Goal: Entertainment & Leisure: Consume media (video, audio)

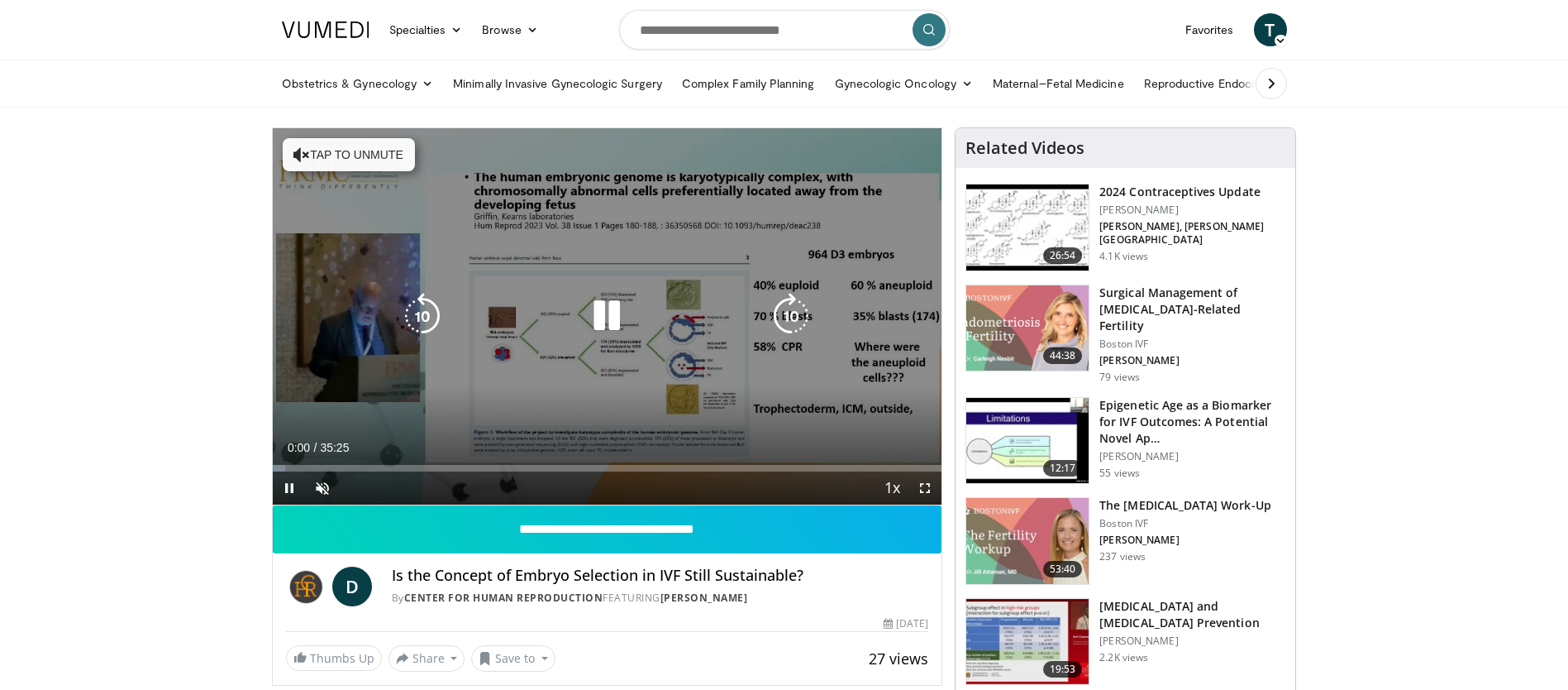
scroll to position [82, 0]
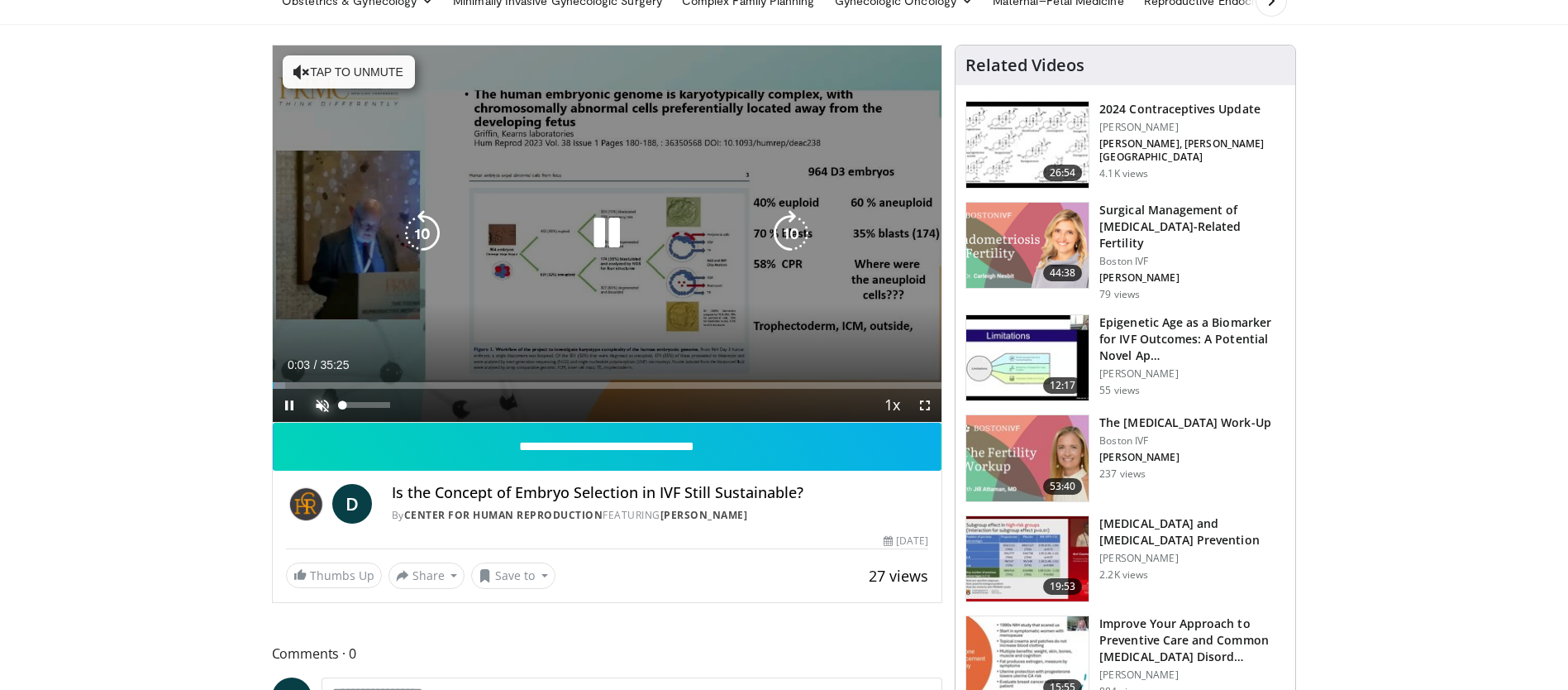
click at [320, 405] on span "Video Player" at bounding box center [322, 405] width 33 height 33
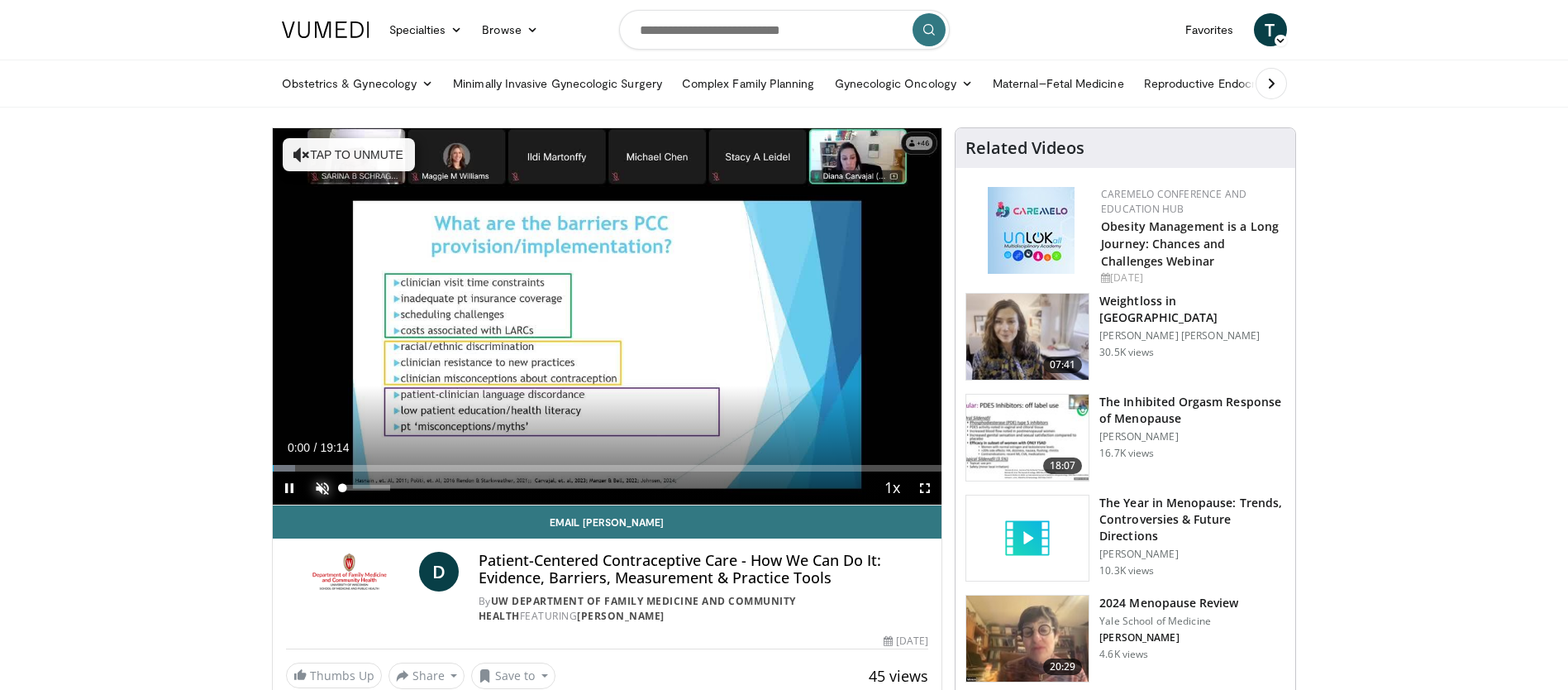
click at [322, 486] on span "Video Player" at bounding box center [322, 488] width 33 height 33
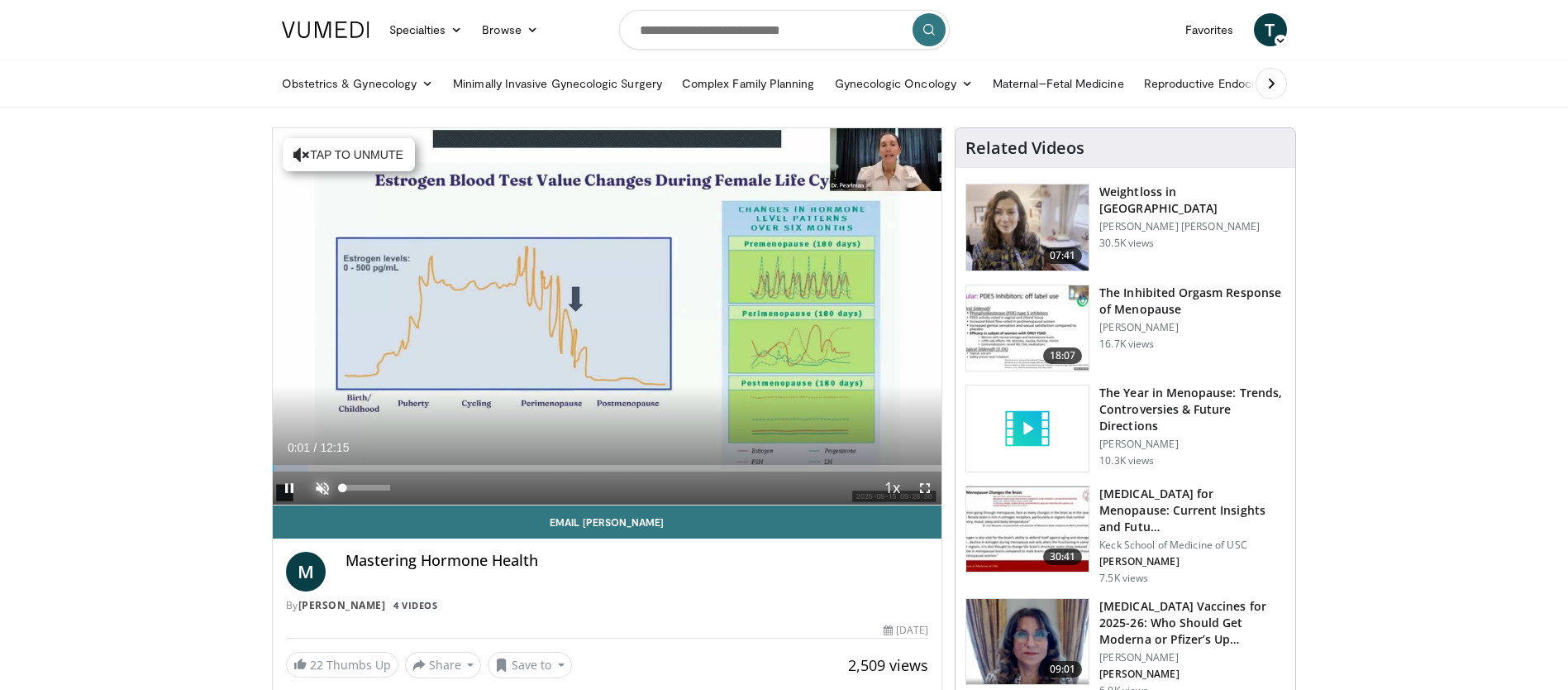
click at [320, 486] on span "Video Player" at bounding box center [322, 488] width 33 height 33
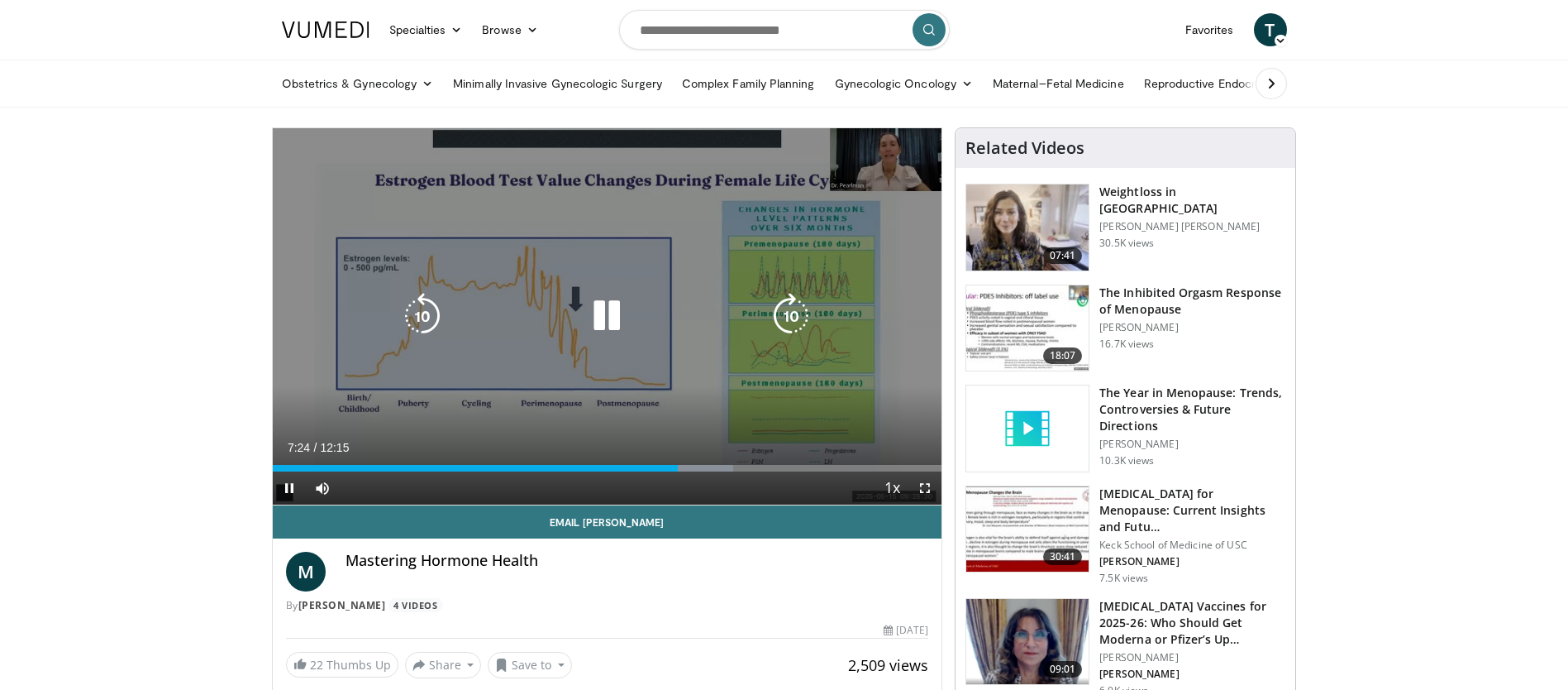
drag, startPoint x: 500, startPoint y: 381, endPoint x: 492, endPoint y: 365, distance: 17.9
click at [503, 381] on div "10 seconds Tap to unmute" at bounding box center [607, 317] width 670 height 376
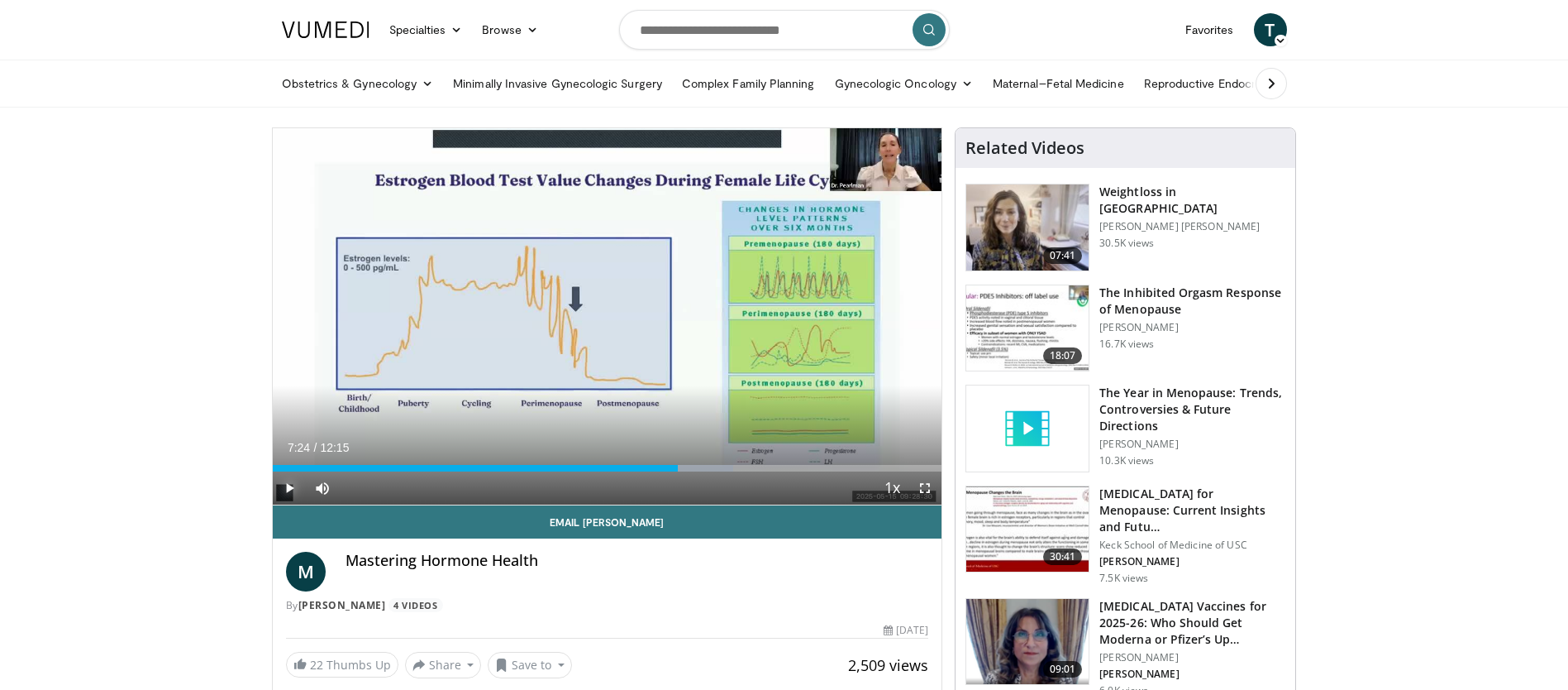
click at [287, 486] on span "Video Player" at bounding box center [289, 488] width 33 height 33
